Goal: Check status: Check status

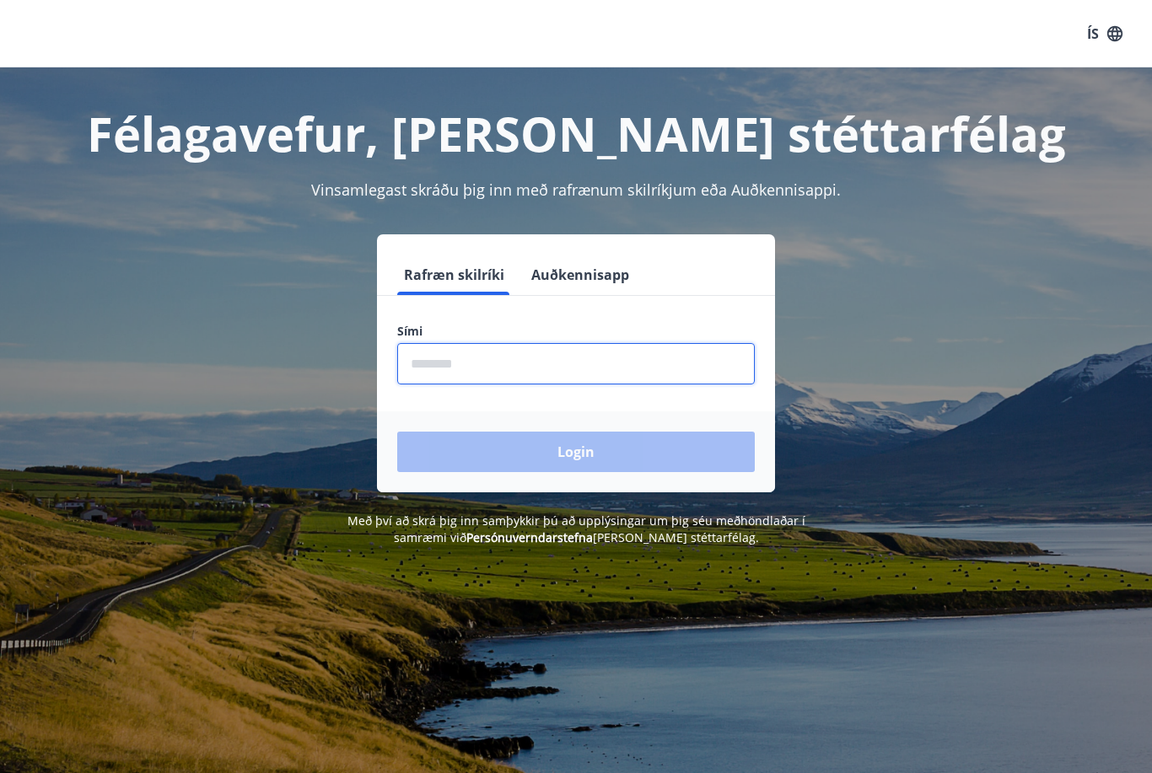
click at [516, 361] on input "phone" at bounding box center [576, 363] width 358 height 41
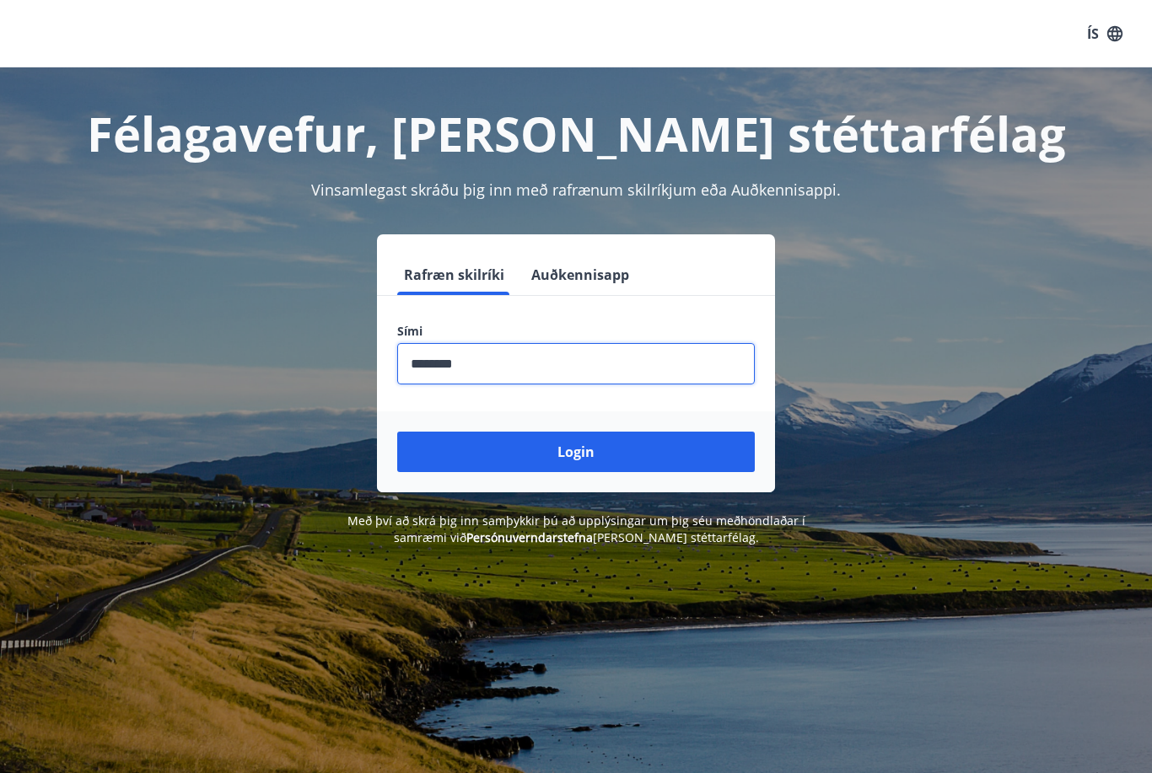
type input "********"
click at [576, 452] on button "Login" at bounding box center [576, 452] width 358 height 40
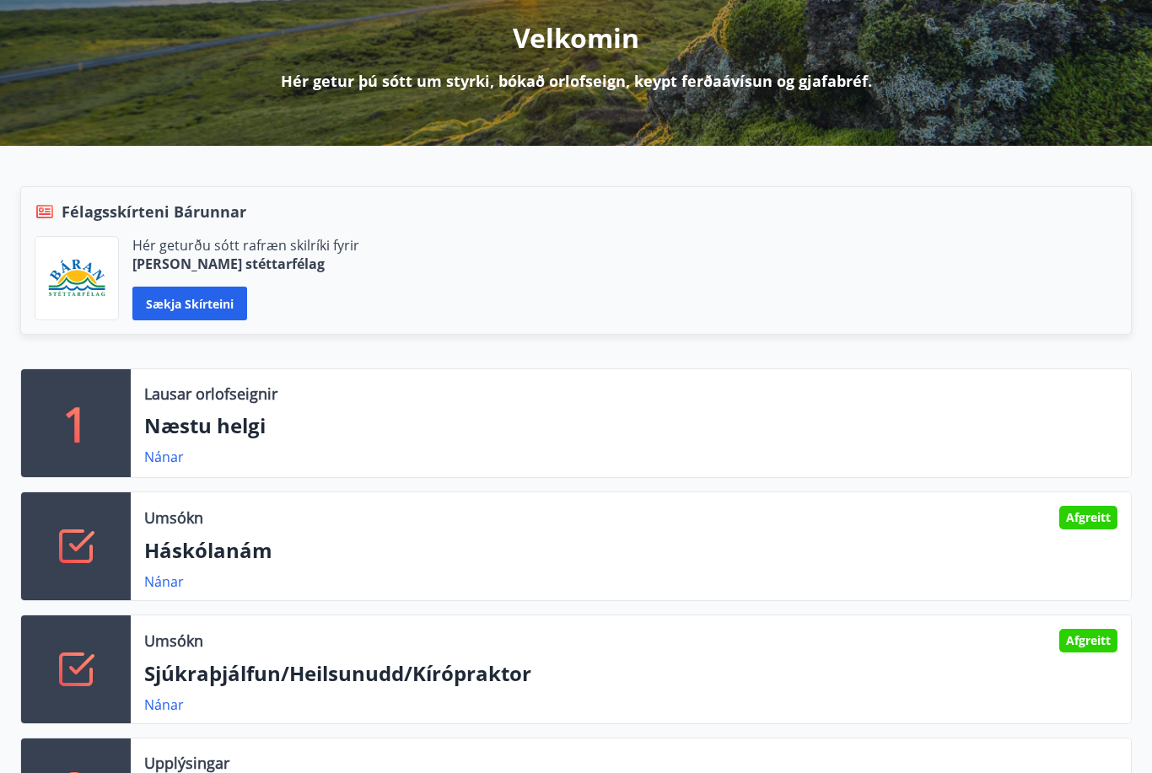
scroll to position [211, 0]
click at [353, 513] on div "Umsókn Afgreitt" at bounding box center [630, 518] width 973 height 24
click at [360, 533] on div "Umsókn Afgreitt Háskólanám Nánar" at bounding box center [631, 547] width 1000 height 108
click at [145, 589] on link "Nánar" at bounding box center [164, 582] width 40 height 19
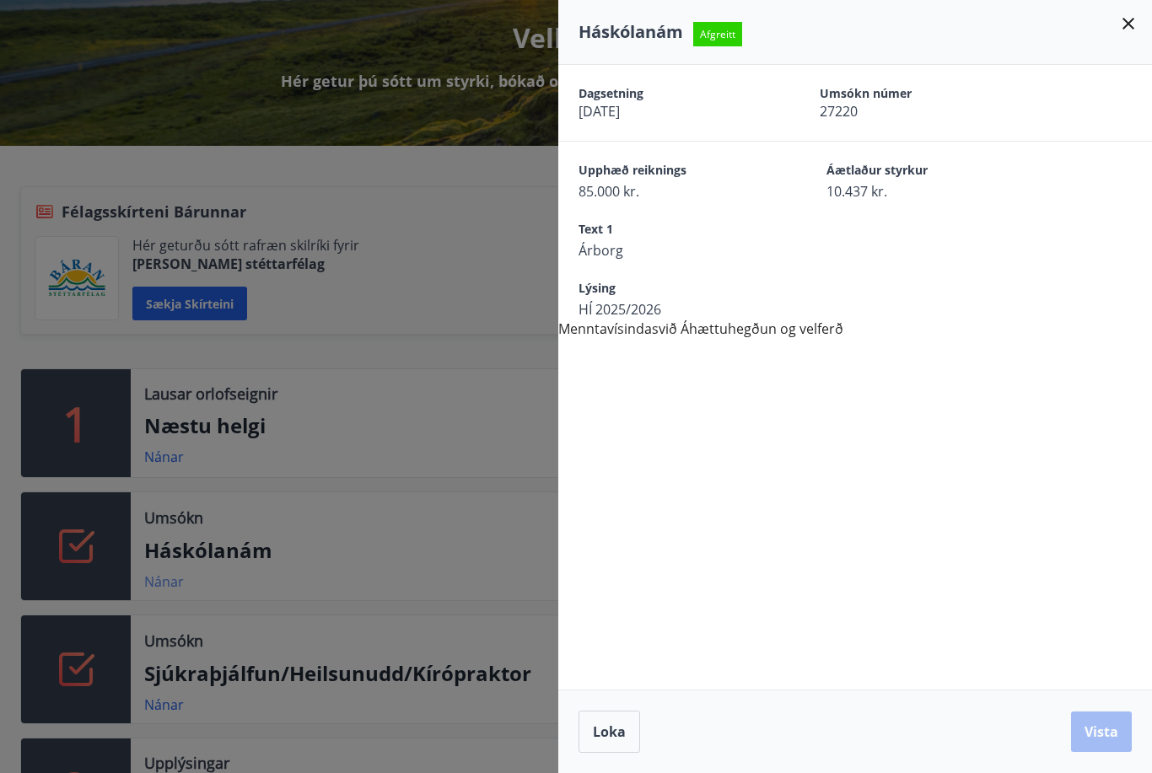
click at [145, 589] on div at bounding box center [576, 386] width 1152 height 773
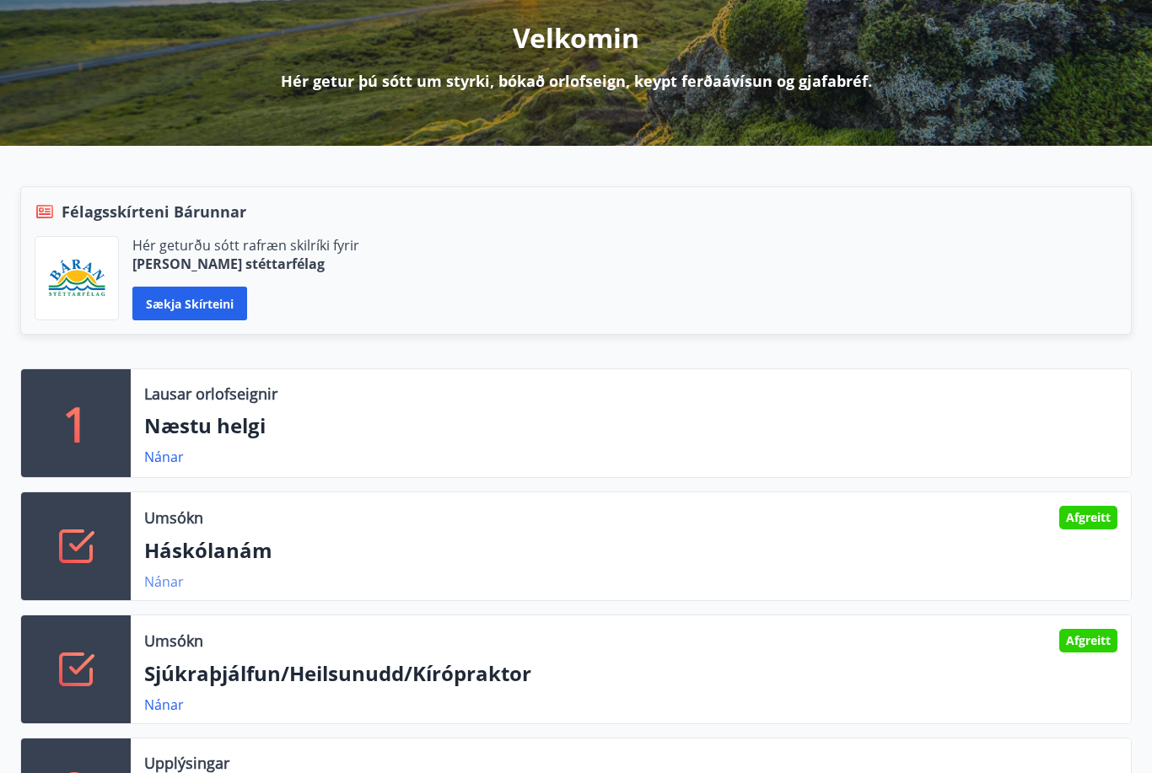
click at [145, 589] on link "Nánar" at bounding box center [164, 582] width 40 height 19
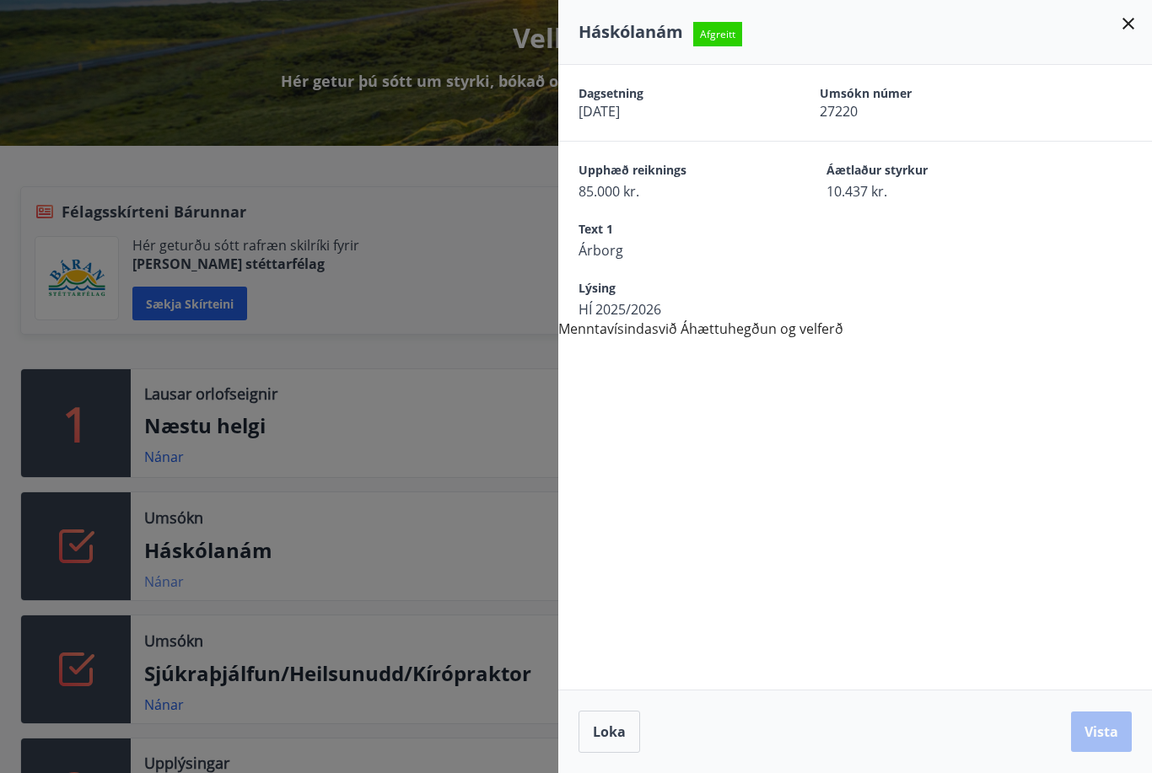
click at [145, 589] on div at bounding box center [576, 386] width 1152 height 773
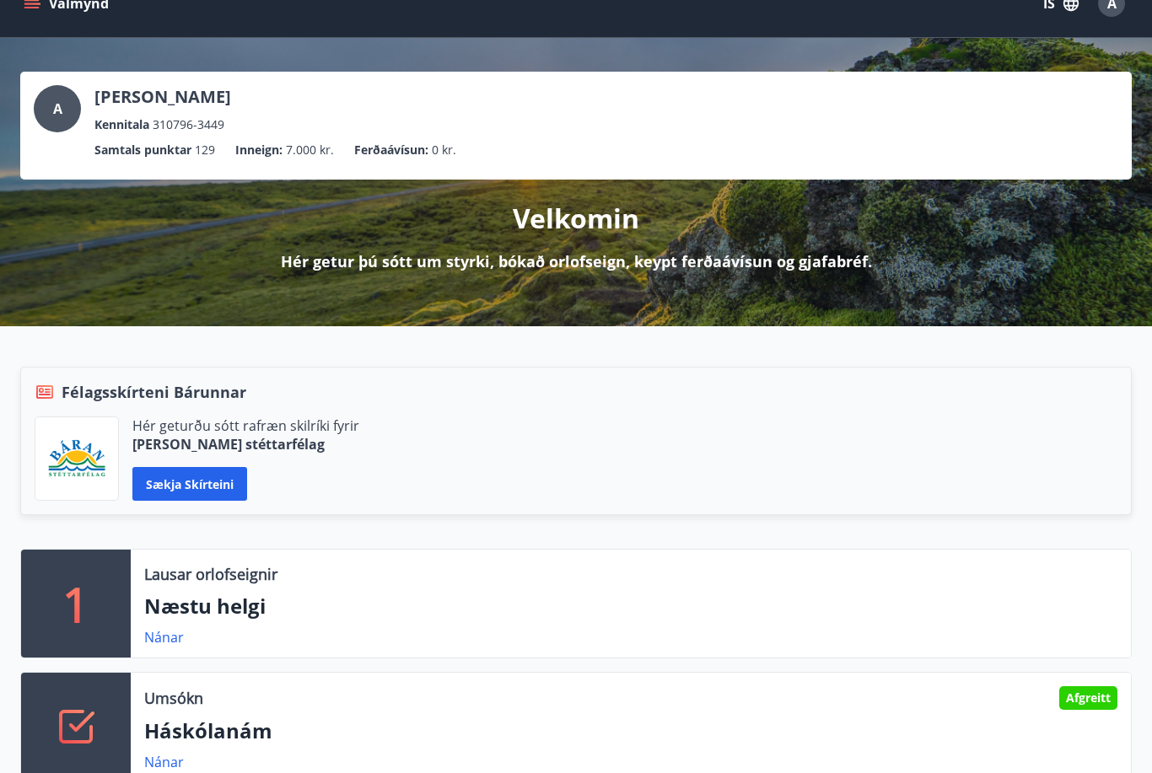
scroll to position [30, 0]
click at [352, 726] on p "Háskólanám" at bounding box center [630, 731] width 973 height 29
click at [268, 726] on p "Háskólanám" at bounding box center [630, 731] width 973 height 29
click at [138, 745] on div "Umsókn Afgreitt Háskólanám Nánar" at bounding box center [631, 727] width 1000 height 108
click at [155, 754] on link "Nánar" at bounding box center [164, 762] width 40 height 19
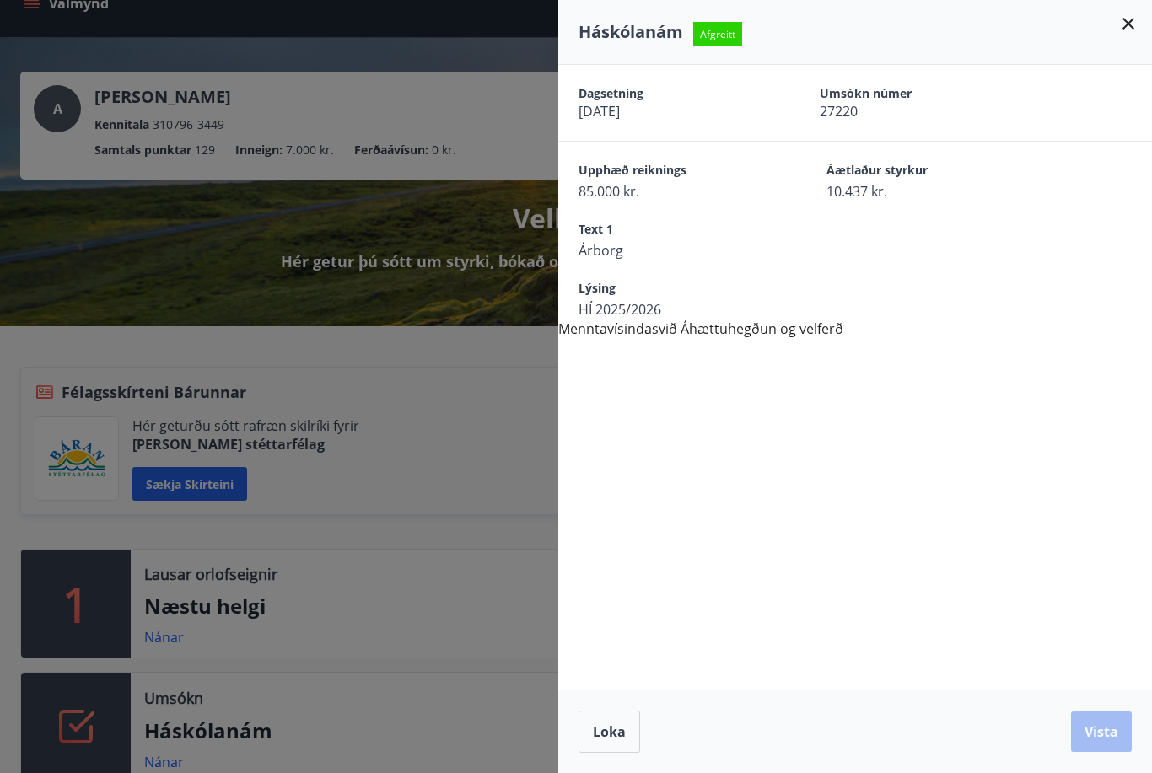
click at [363, 640] on div at bounding box center [576, 386] width 1152 height 773
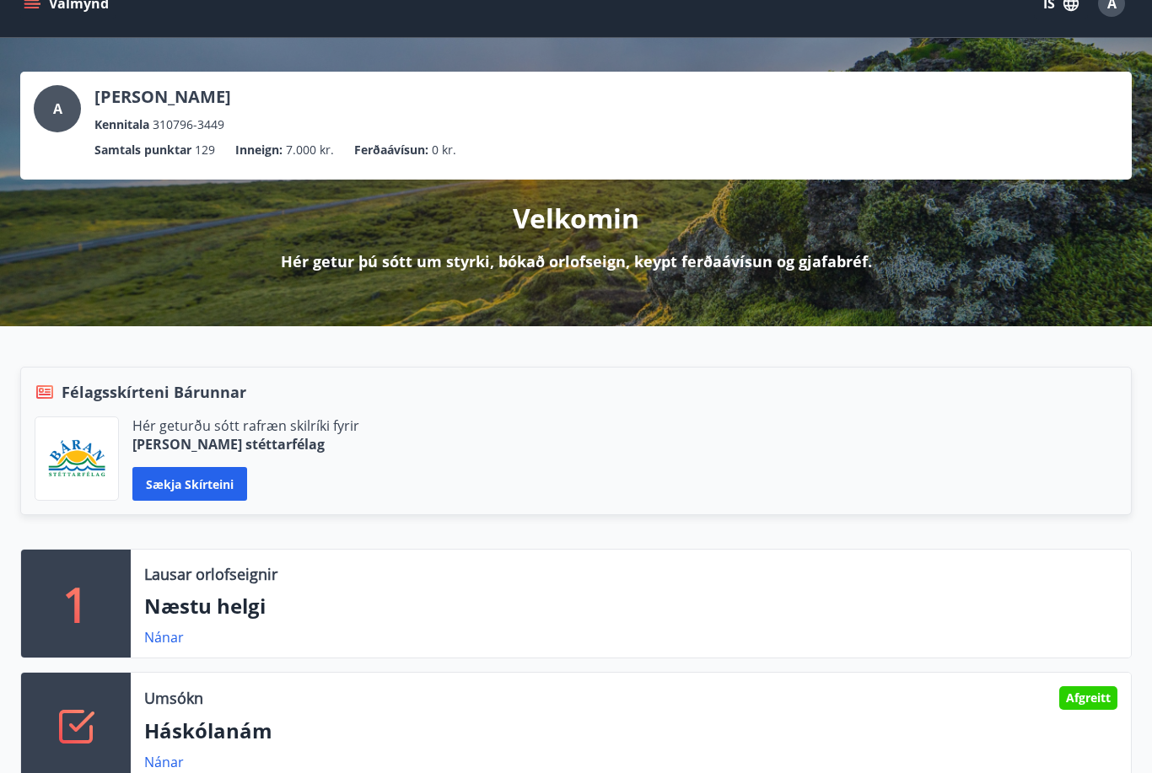
scroll to position [0, 0]
